Goal: Check status: Check status

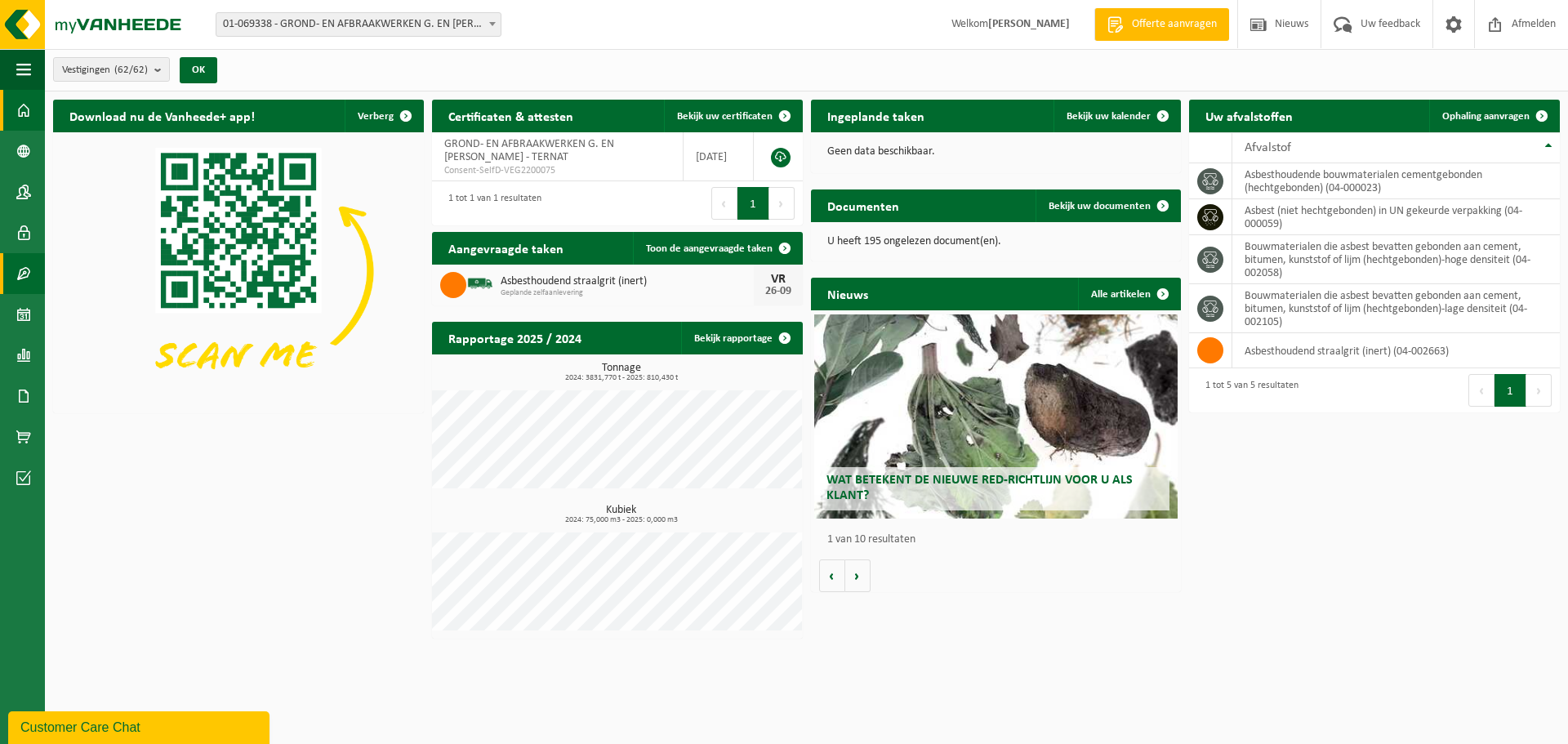
click at [29, 270] on span at bounding box center [24, 273] width 15 height 41
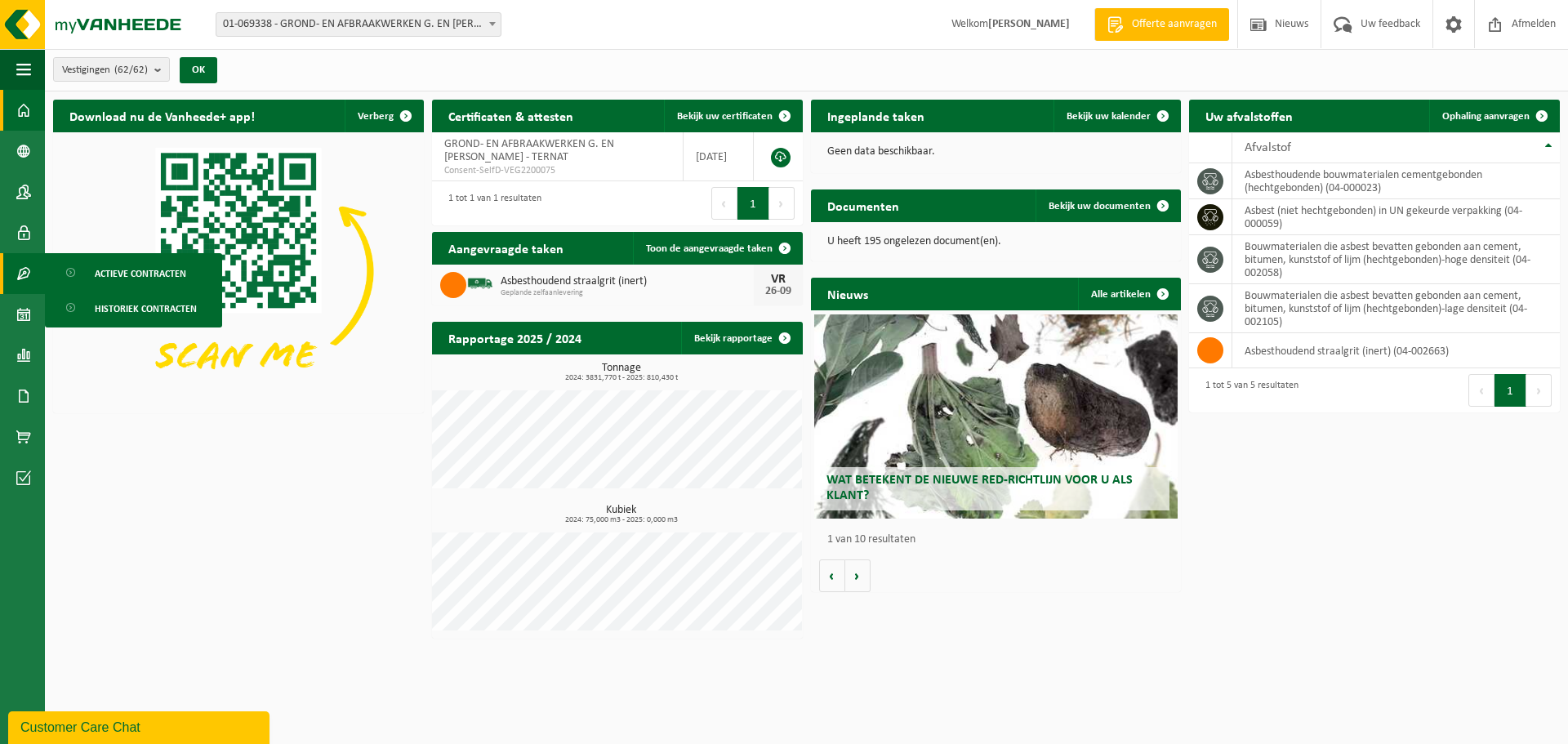
click at [94, 274] on link "Actieve contracten" at bounding box center [134, 273] width 169 height 31
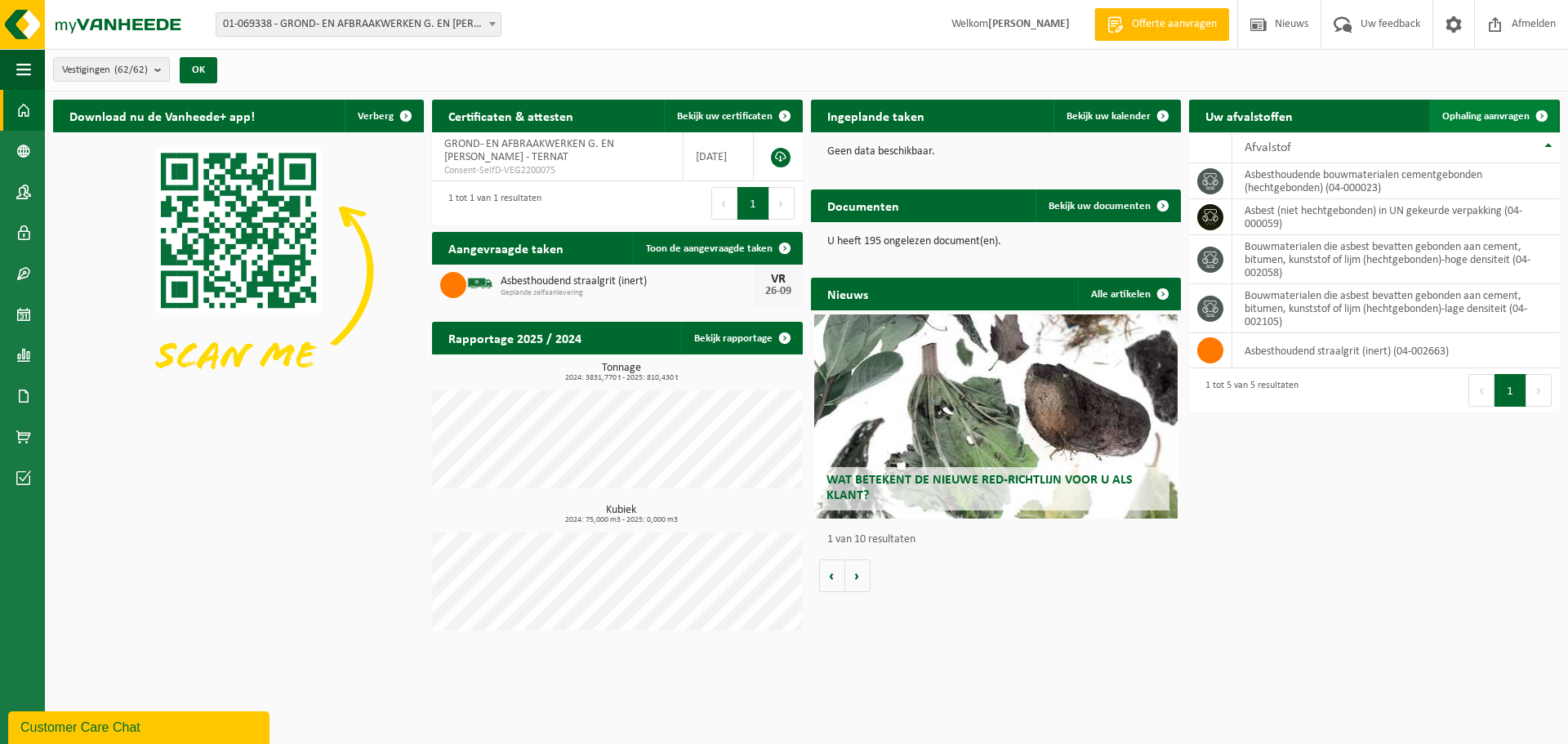
click at [1526, 112] on span at bounding box center [1542, 115] width 32 height 32
